Goal: Navigation & Orientation: Find specific page/section

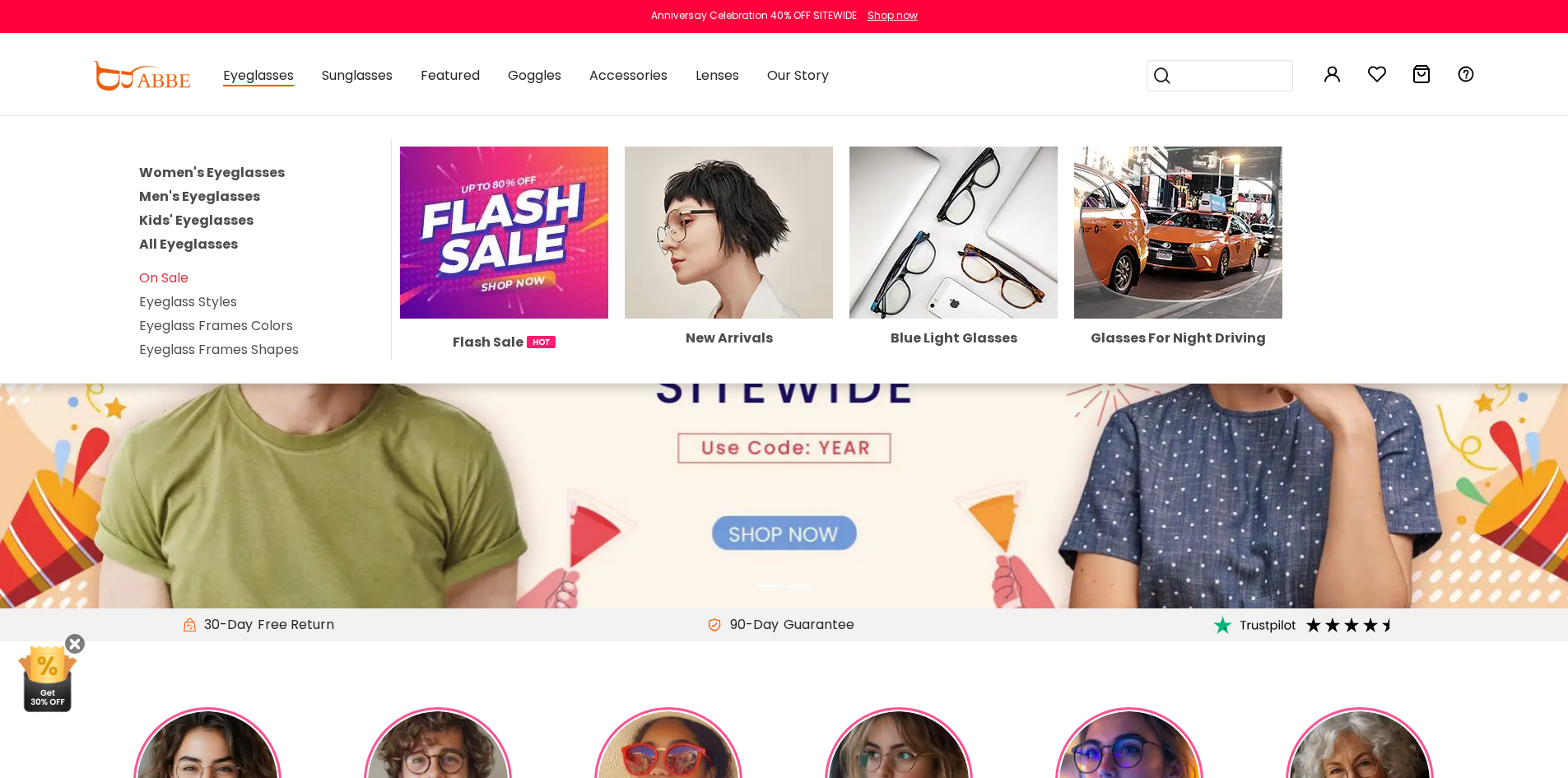
click at [263, 163] on link "Women's Eyeglasses" at bounding box center [212, 172] width 145 height 19
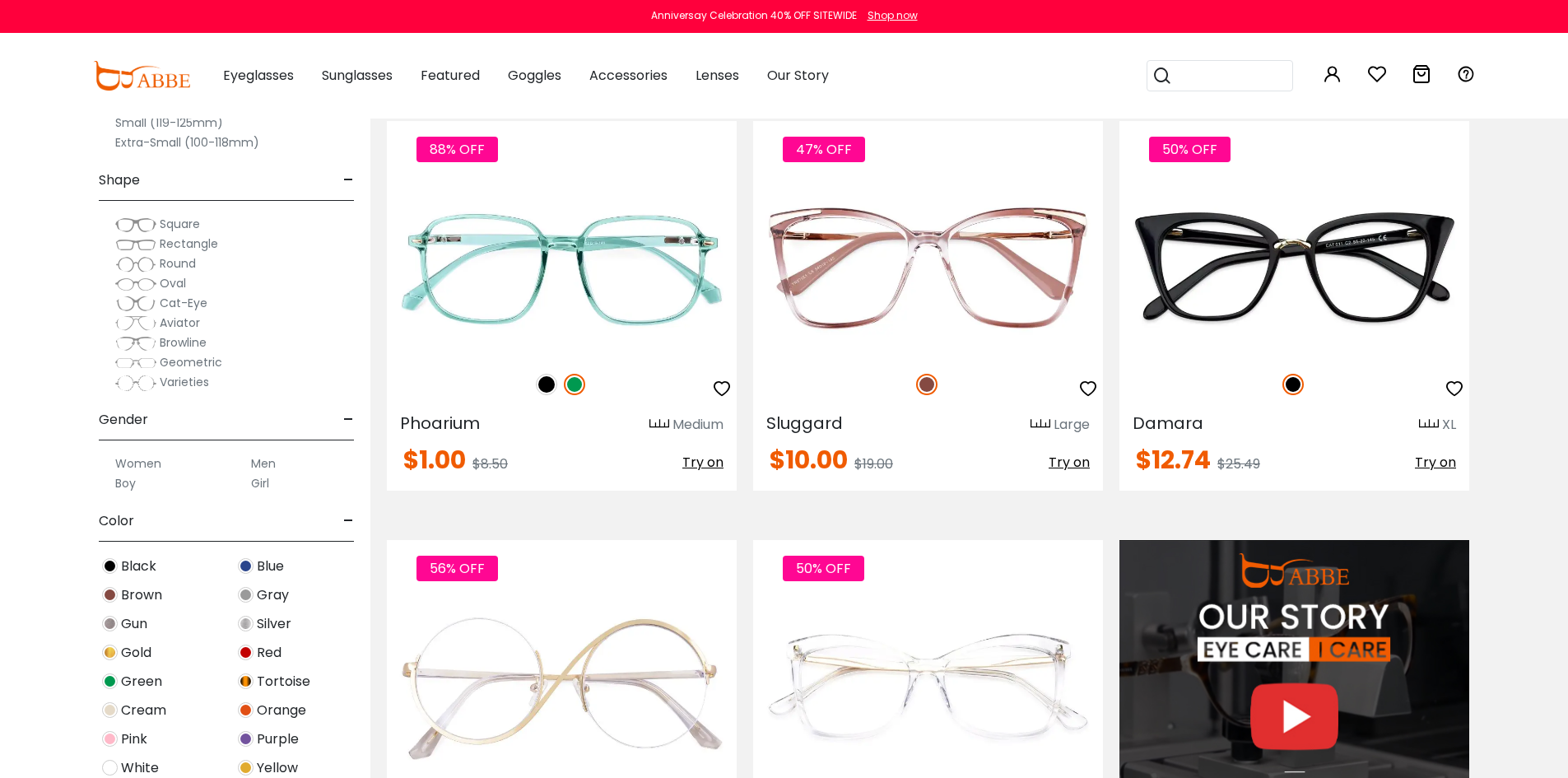
scroll to position [1317, 0]
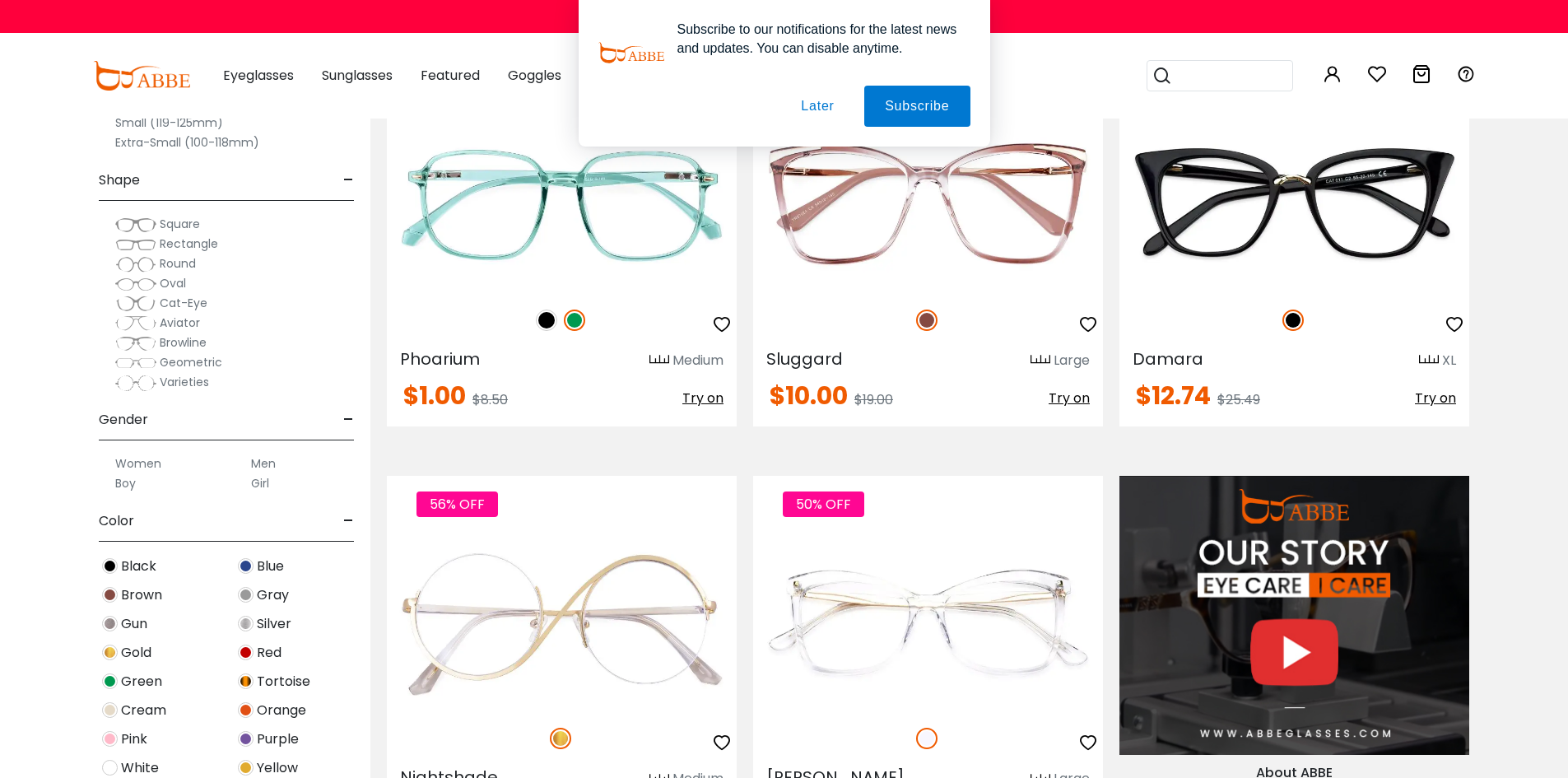
click at [824, 109] on button "Later" at bounding box center [817, 106] width 74 height 41
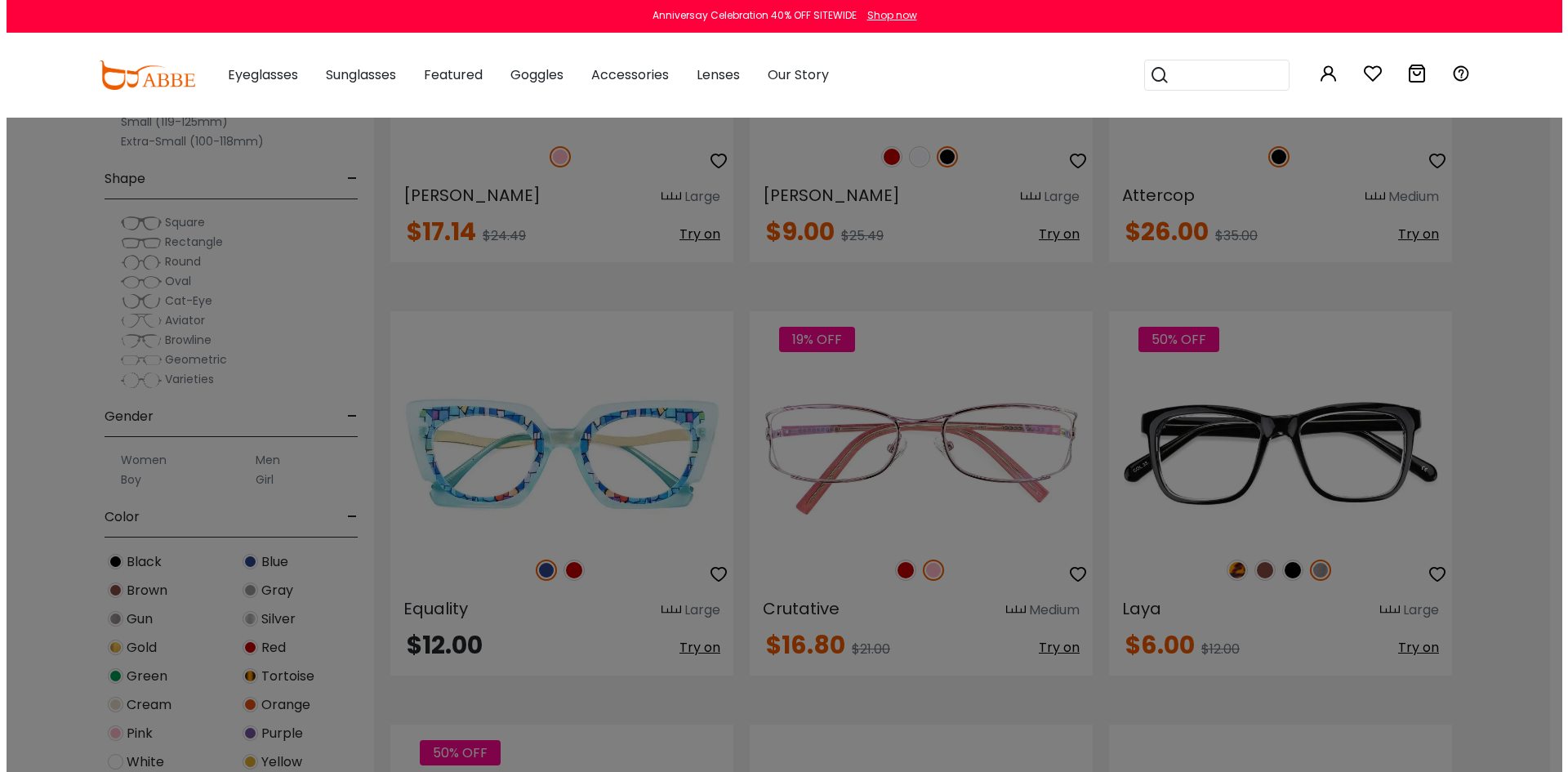
scroll to position [2286, 0]
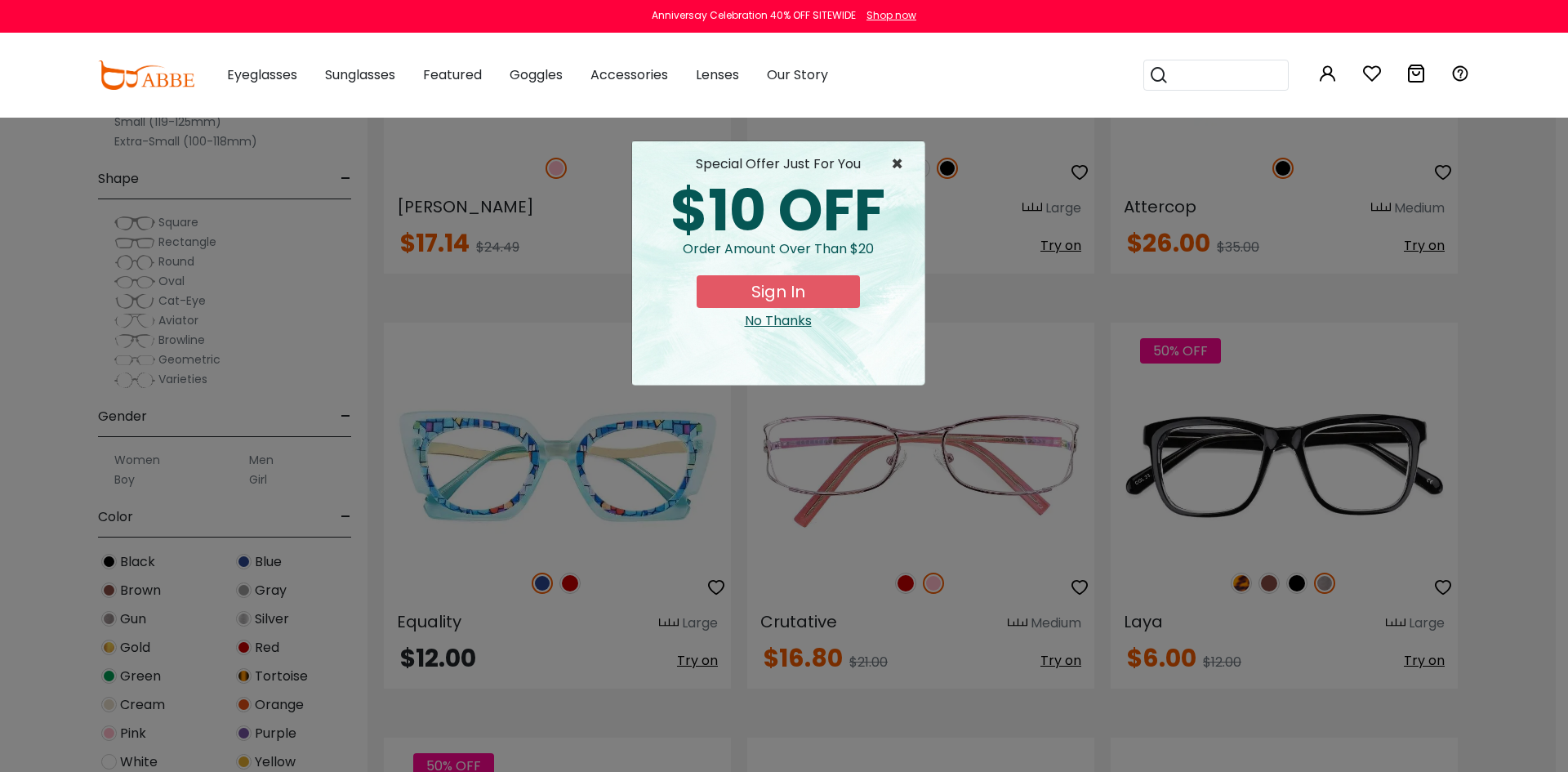
click at [891, 160] on span "×" at bounding box center [901, 164] width 20 height 20
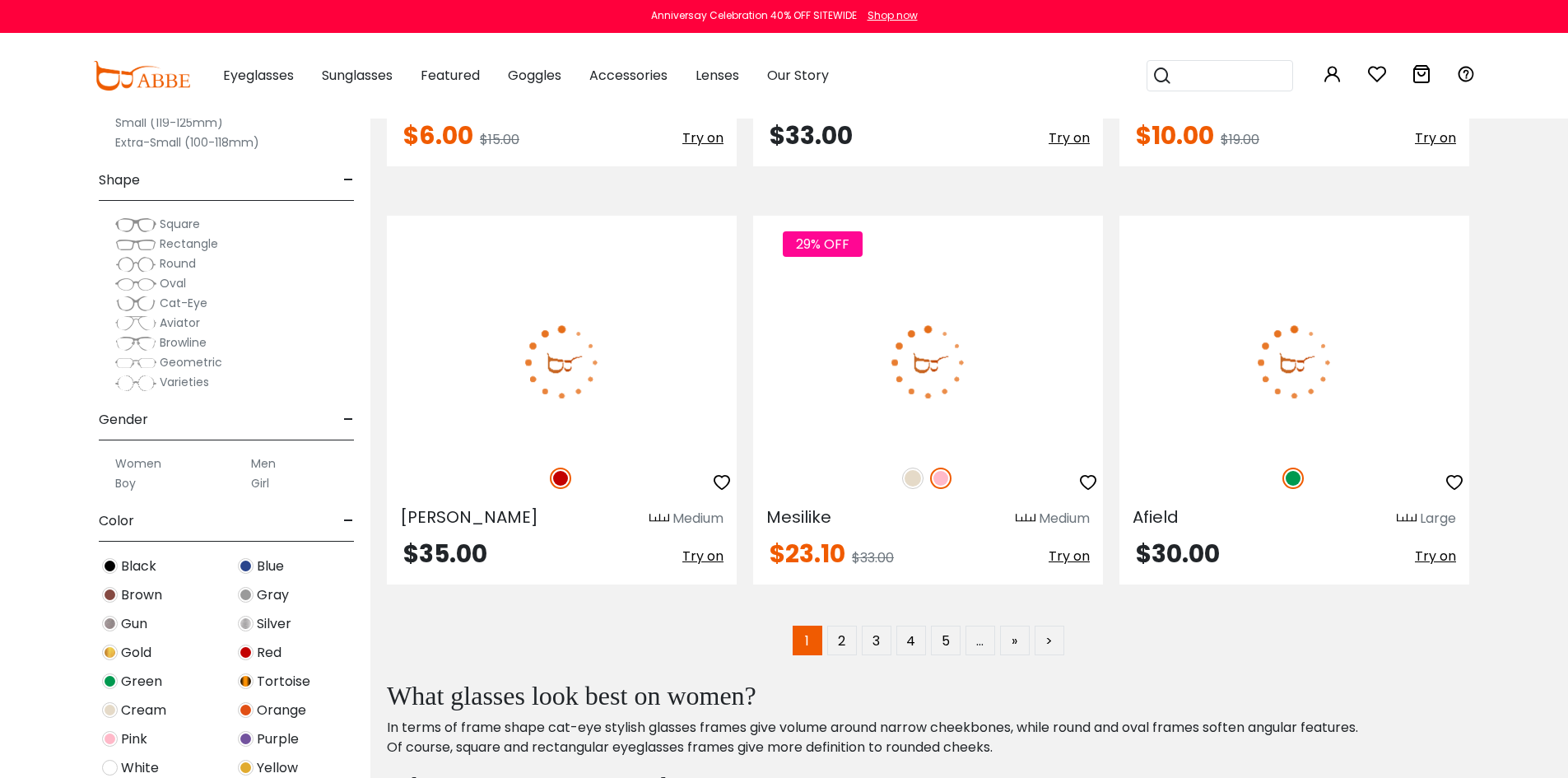
scroll to position [8394, 0]
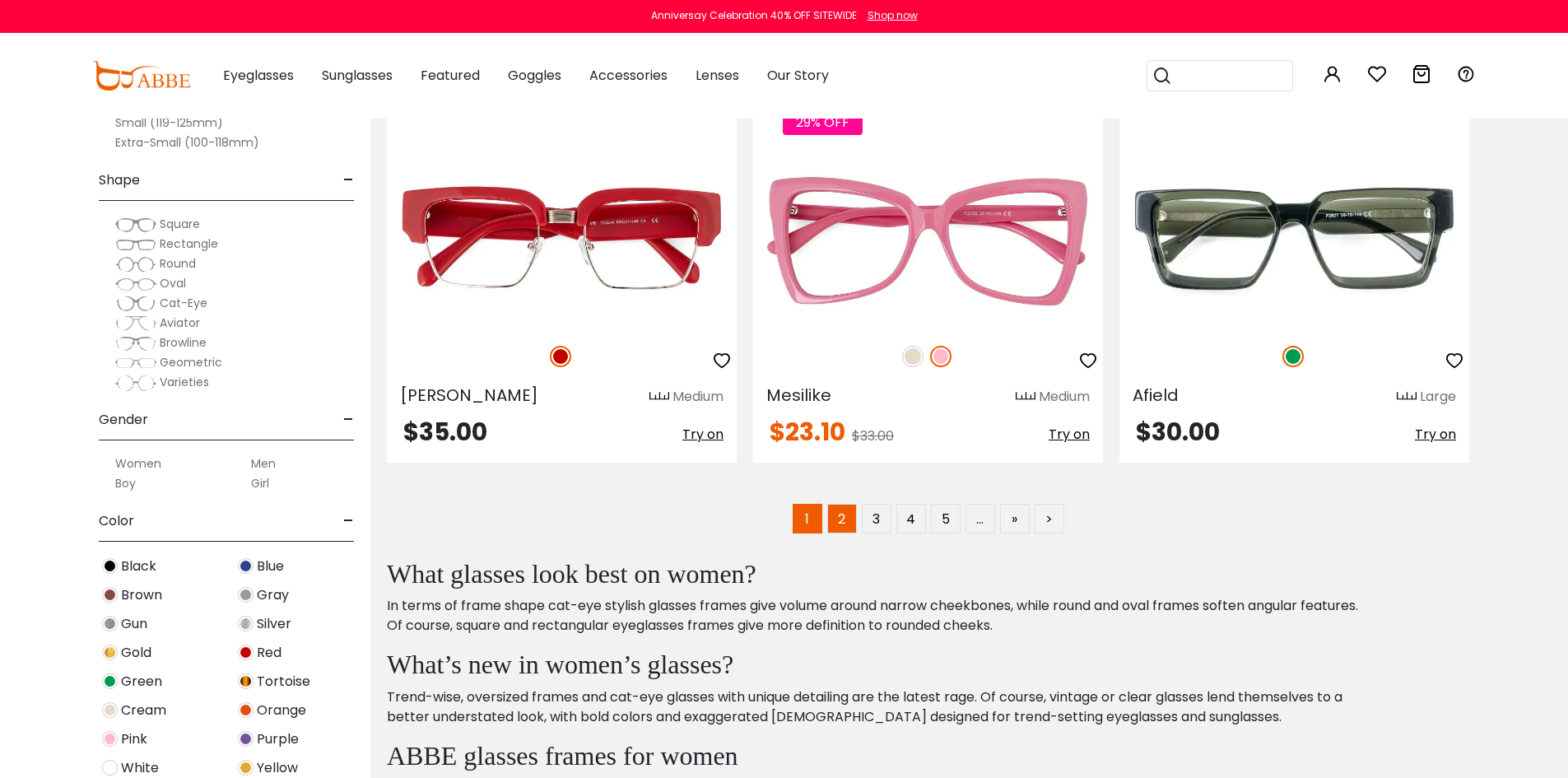
click at [847, 517] on link "2" at bounding box center [842, 518] width 30 height 30
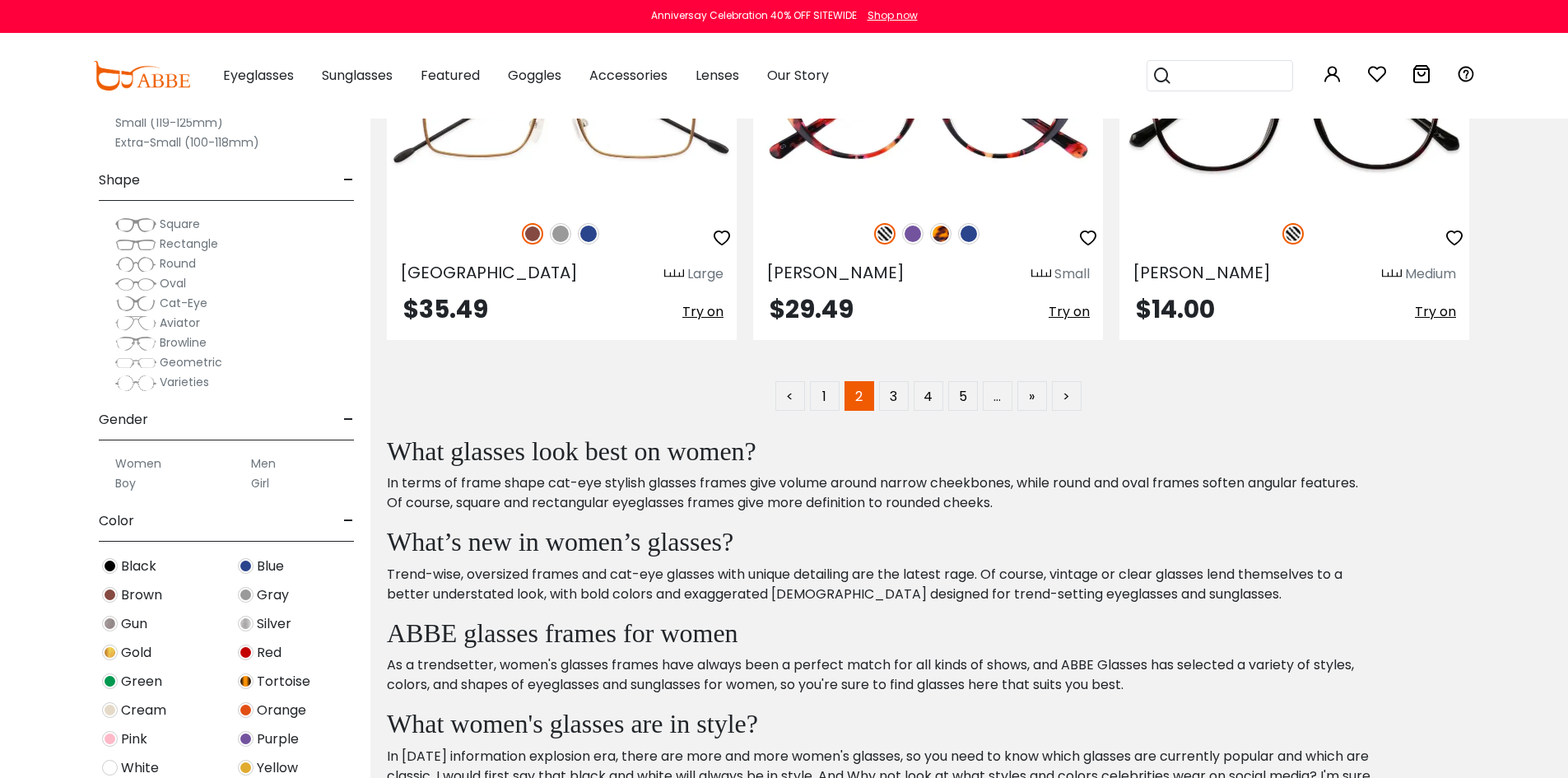
scroll to position [8476, 0]
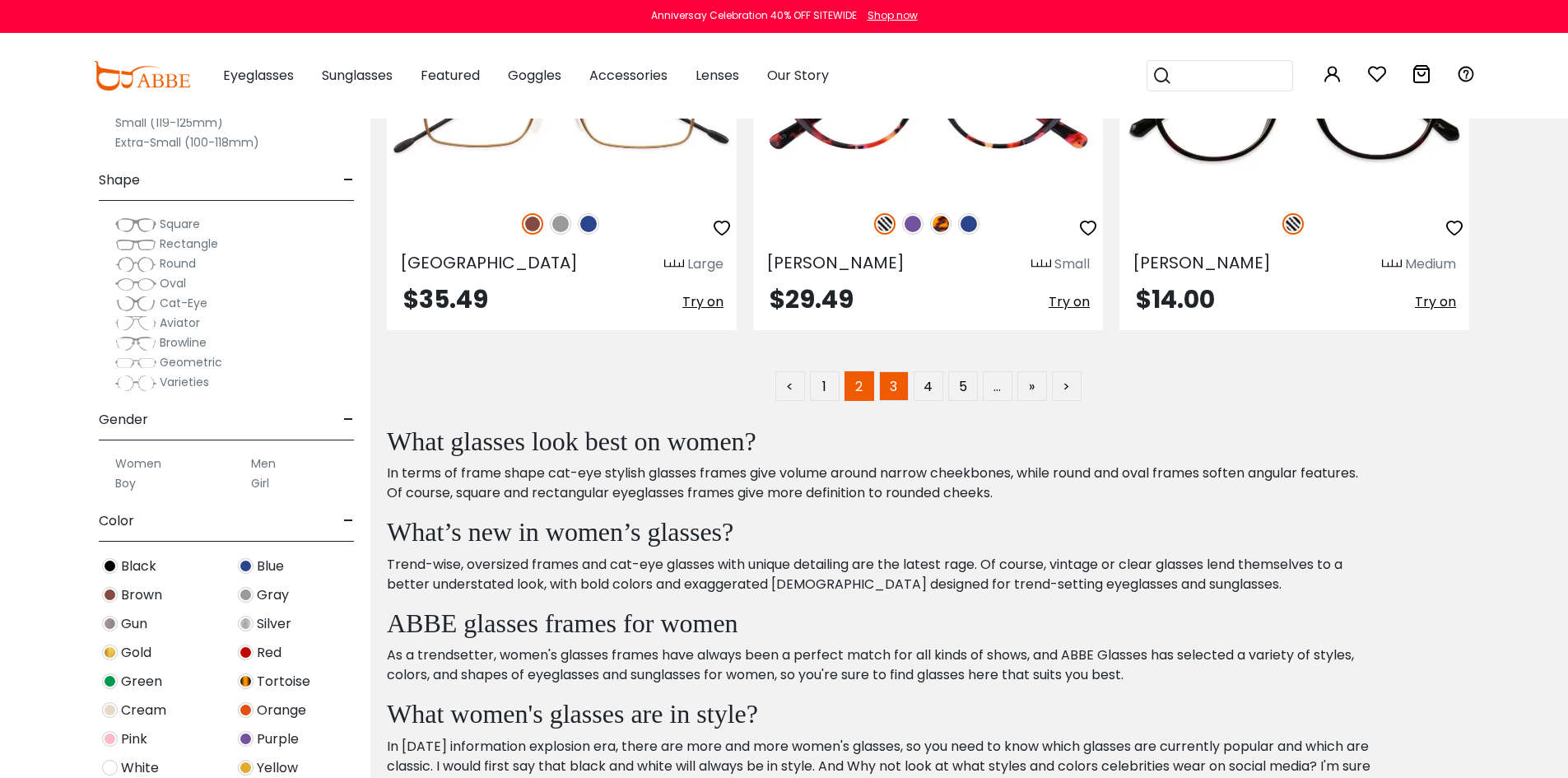
click at [899, 396] on link "3" at bounding box center [894, 386] width 30 height 30
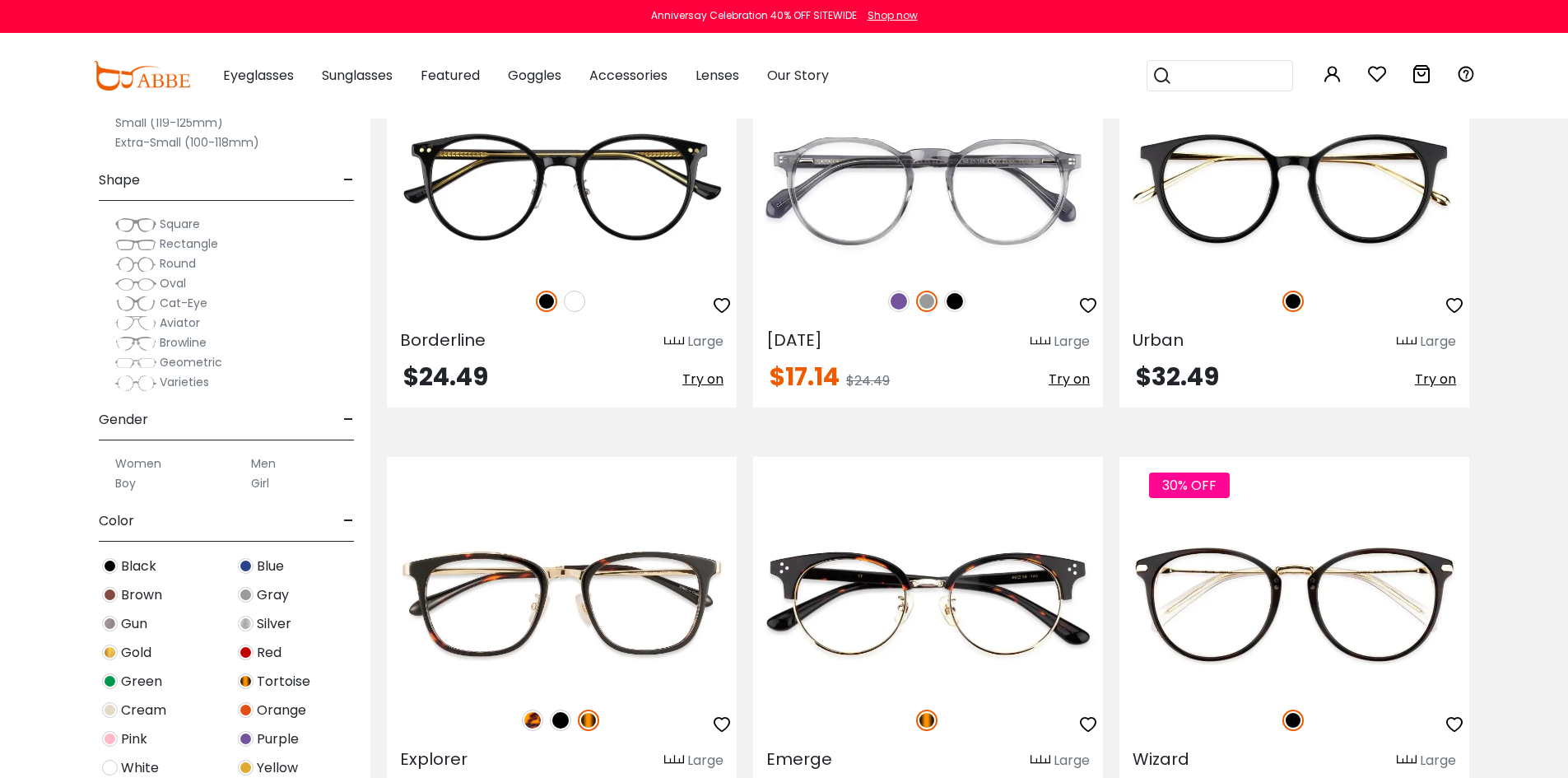
scroll to position [7570, 0]
